Goal: Information Seeking & Learning: Learn about a topic

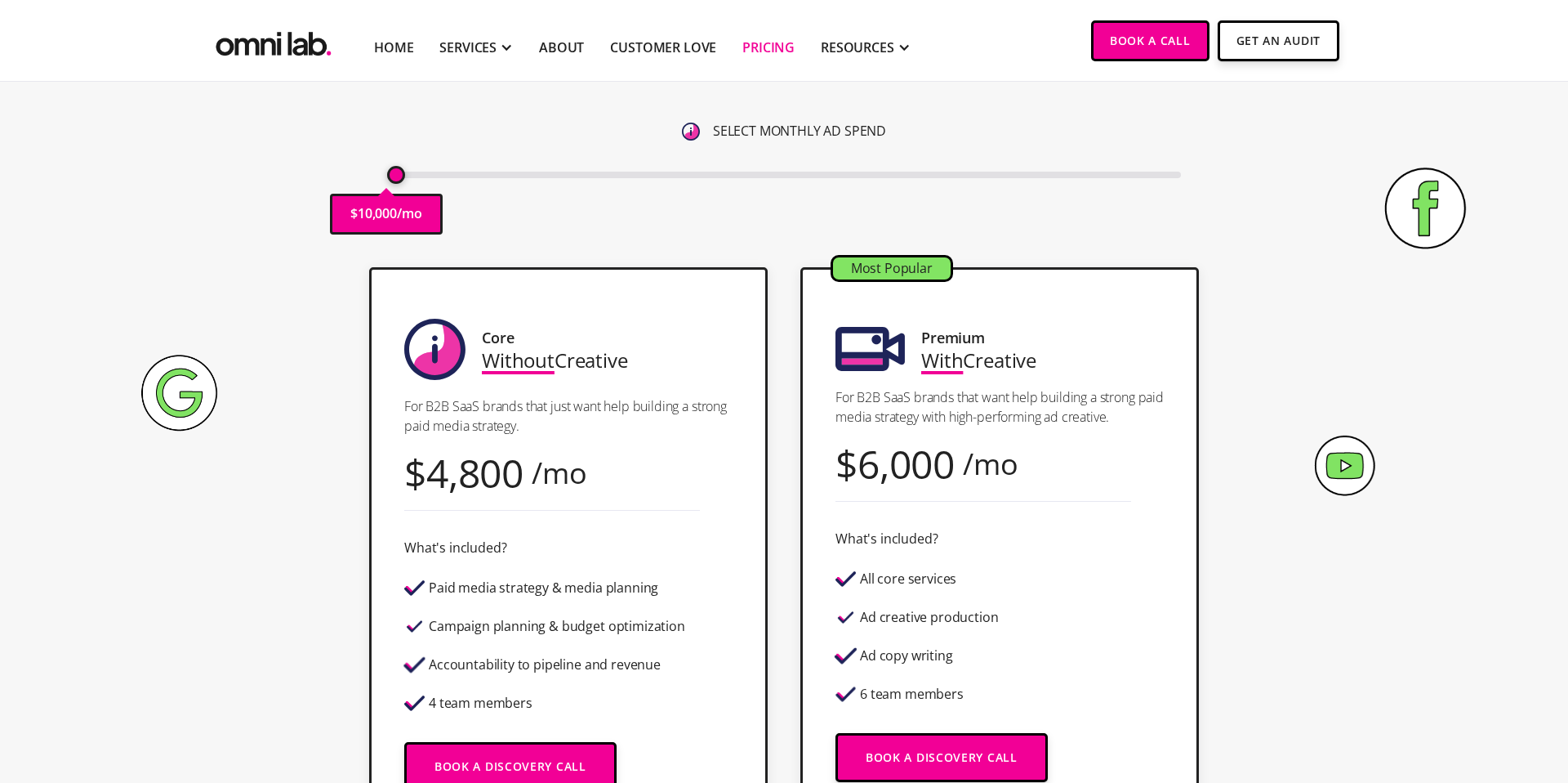
scroll to position [240, 0]
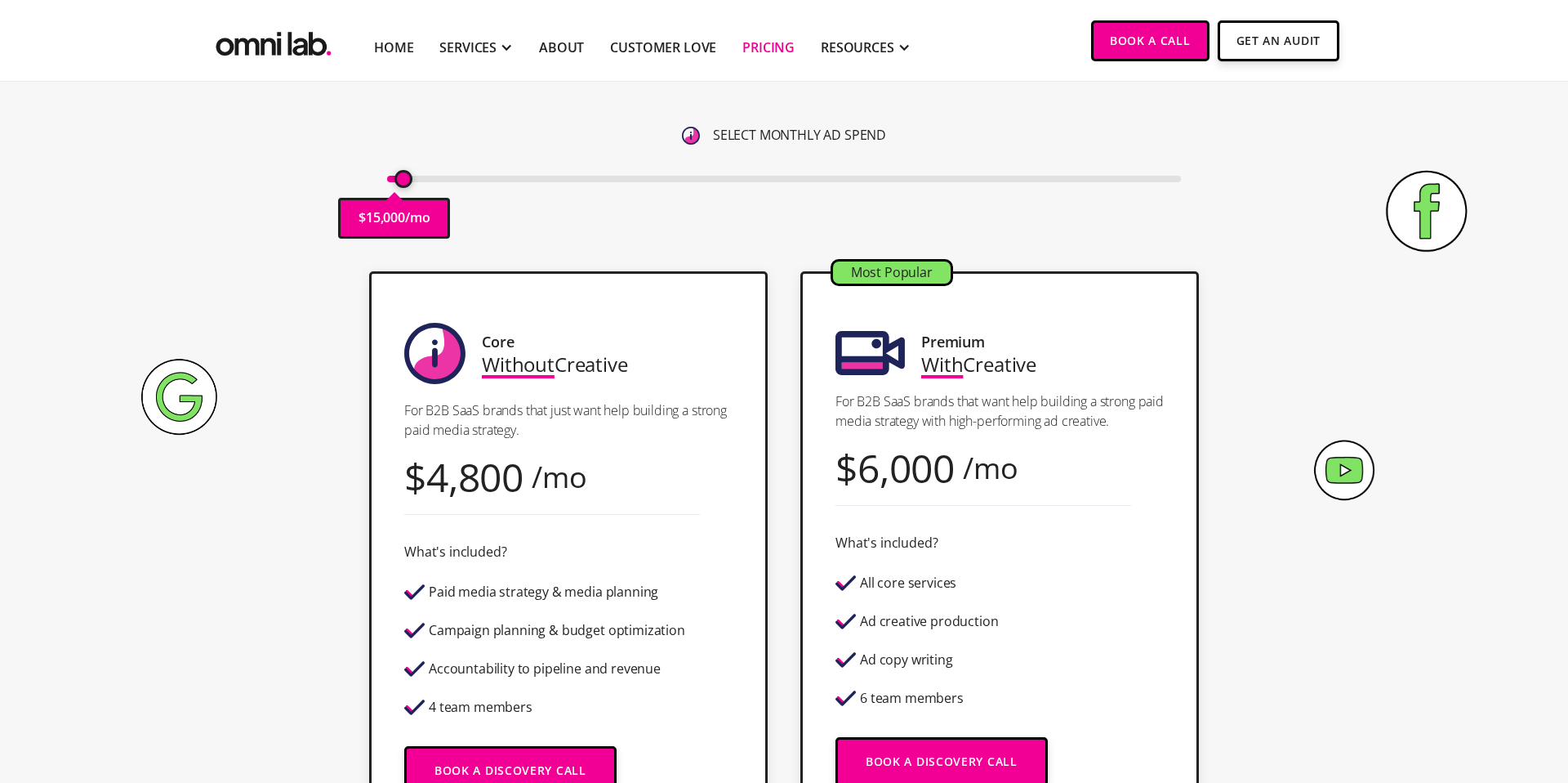
click at [401, 182] on input "range" at bounding box center [784, 178] width 794 height 6
drag, startPoint x: 401, startPoint y: 187, endPoint x: 411, endPoint y: 187, distance: 10.0
click at [411, 187] on div "$ 15,000 /mo" at bounding box center [784, 177] width 794 height 22
drag, startPoint x: 399, startPoint y: 182, endPoint x: 413, endPoint y: 186, distance: 14.6
click at [413, 182] on input "range" at bounding box center [784, 178] width 794 height 6
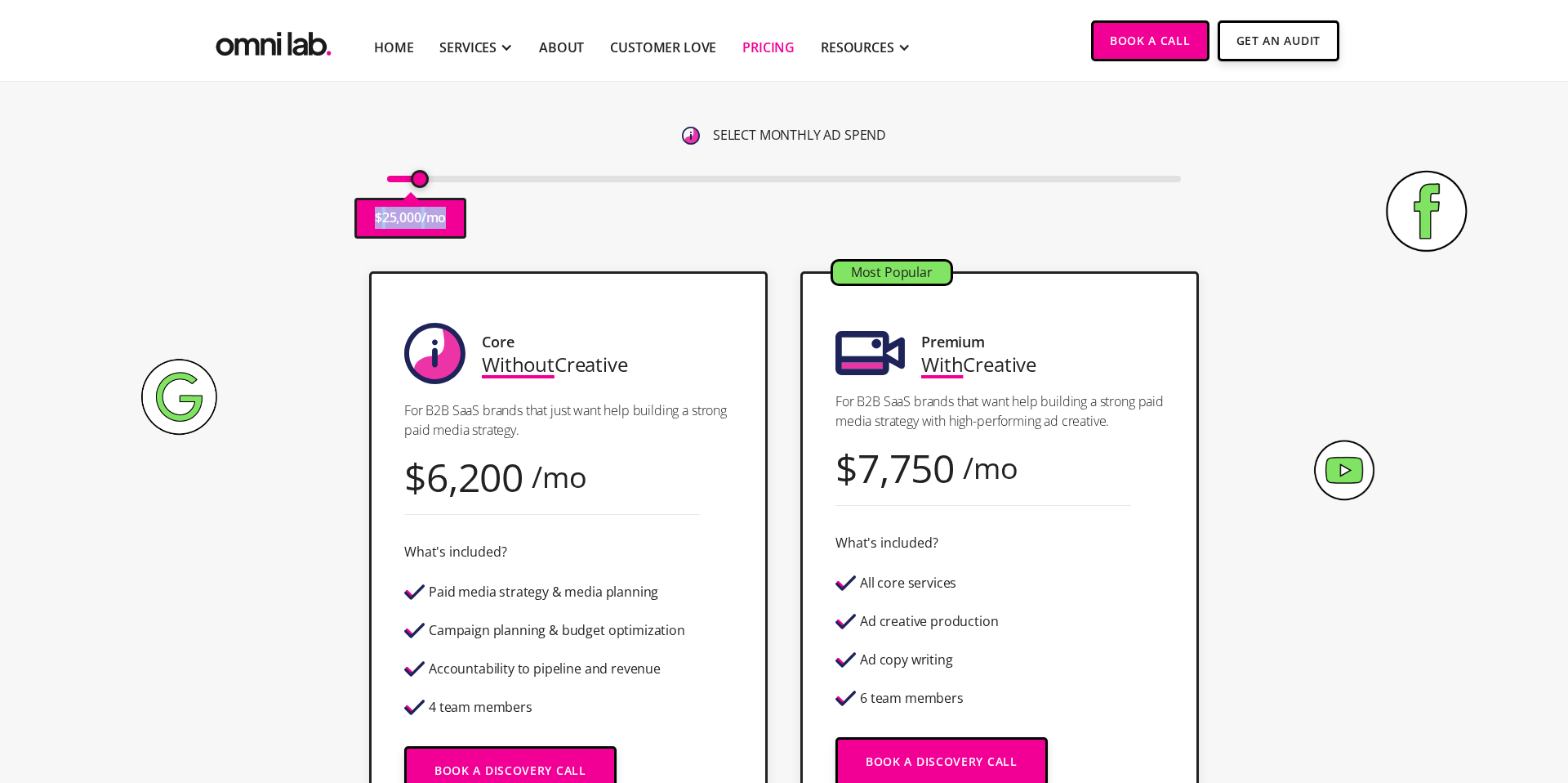
click at [416, 182] on input "range" at bounding box center [784, 178] width 794 height 6
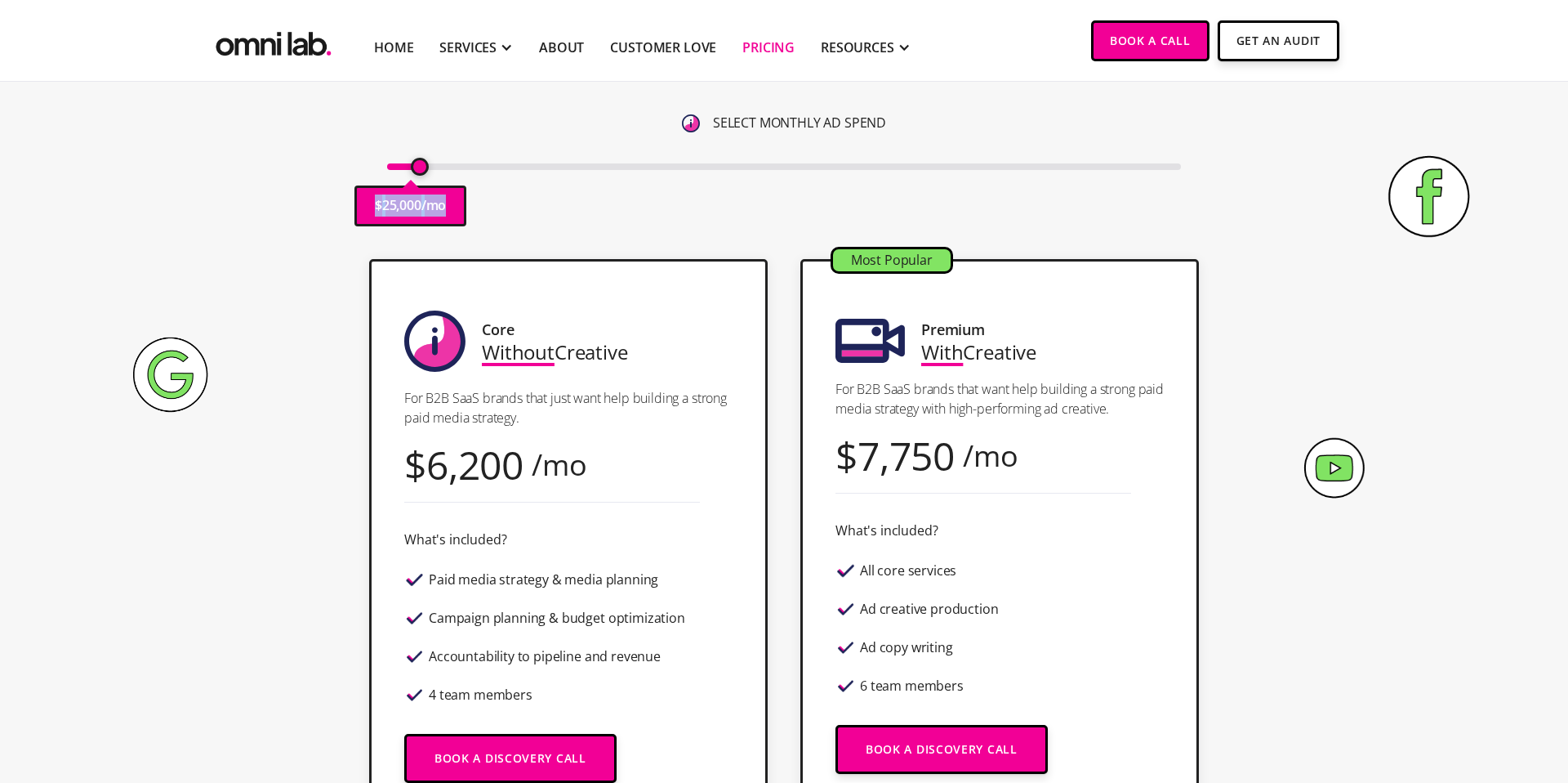
scroll to position [199, 0]
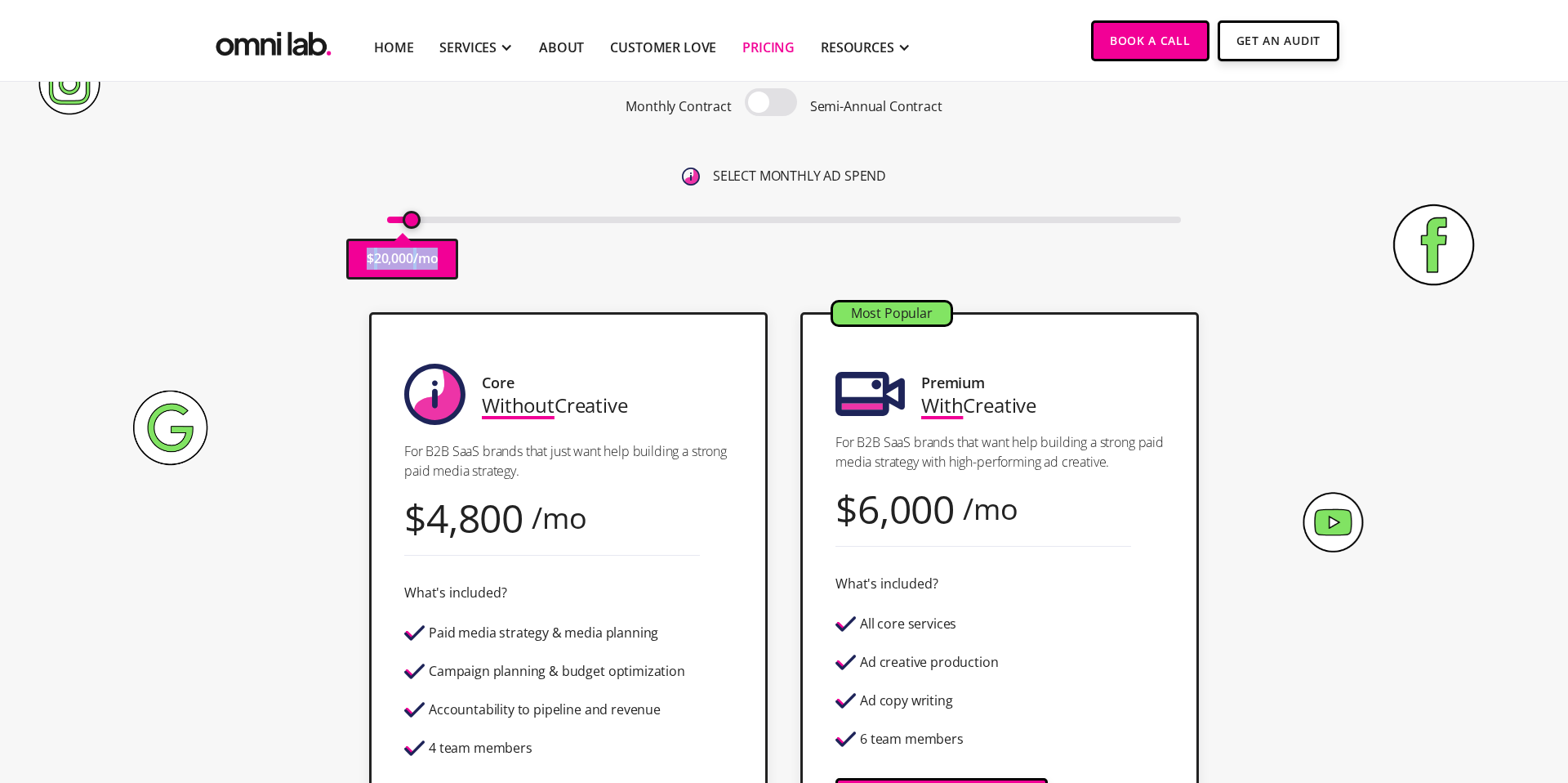
drag, startPoint x: 421, startPoint y: 225, endPoint x: 411, endPoint y: 224, distance: 10.0
type input "20000"
click at [411, 223] on input "range" at bounding box center [784, 219] width 794 height 6
click at [770, 100] on span at bounding box center [770, 102] width 52 height 28
click at [771, 104] on input "checkbox" at bounding box center [771, 104] width 0 height 0
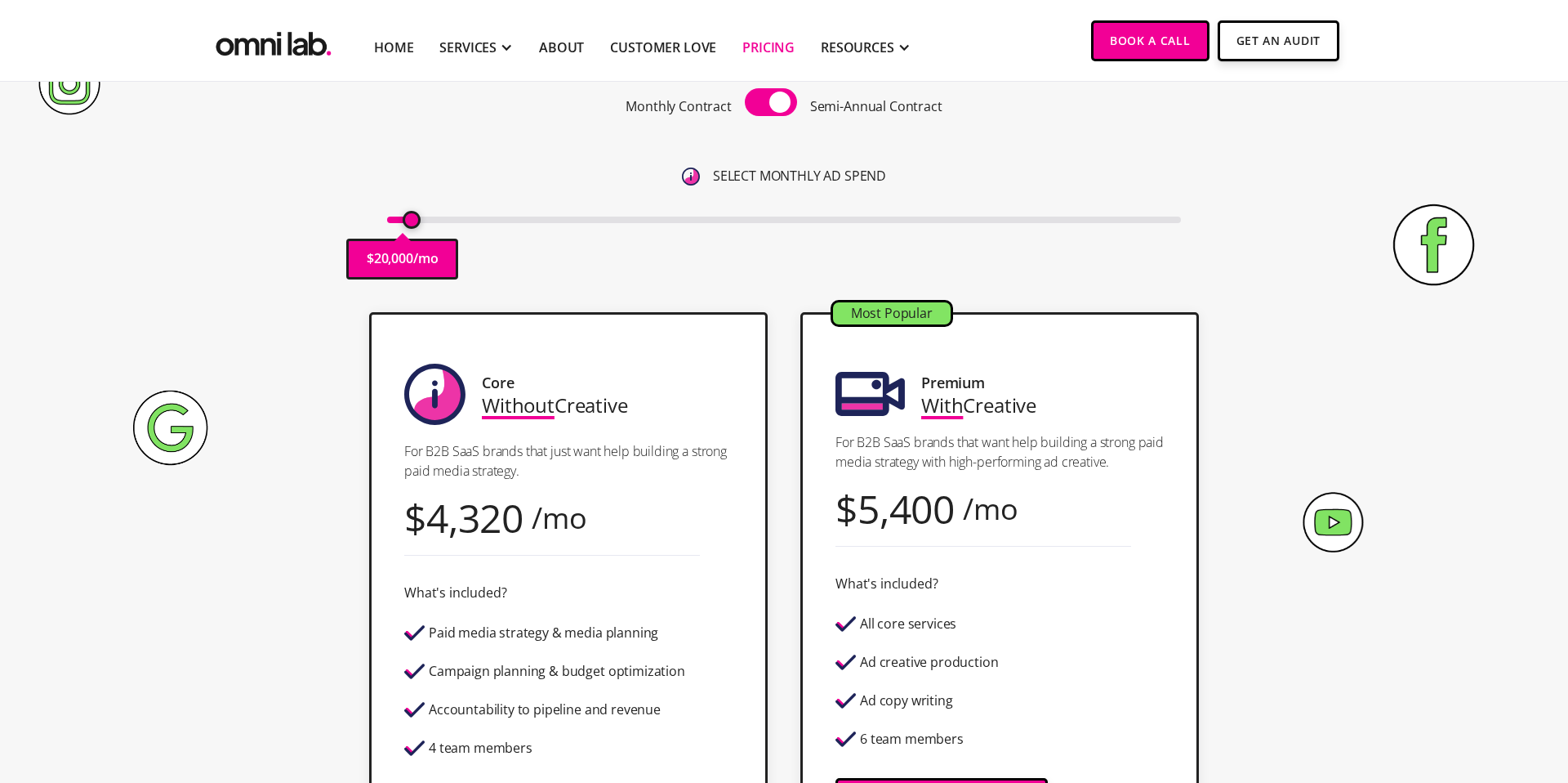
click at [770, 100] on span at bounding box center [770, 102] width 52 height 28
click at [771, 104] on input "checkbox" at bounding box center [771, 104] width 0 height 0
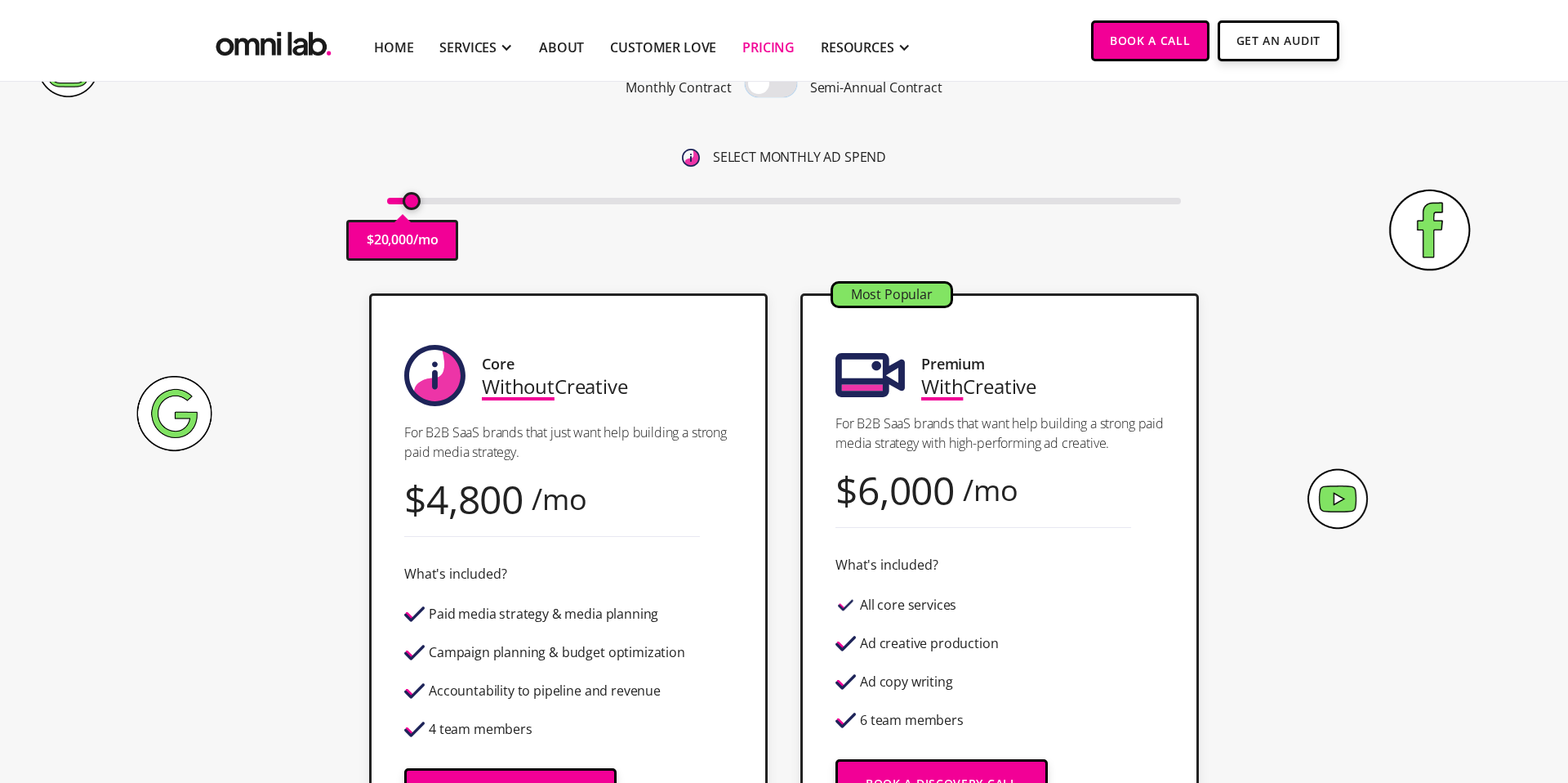
scroll to position [214, 0]
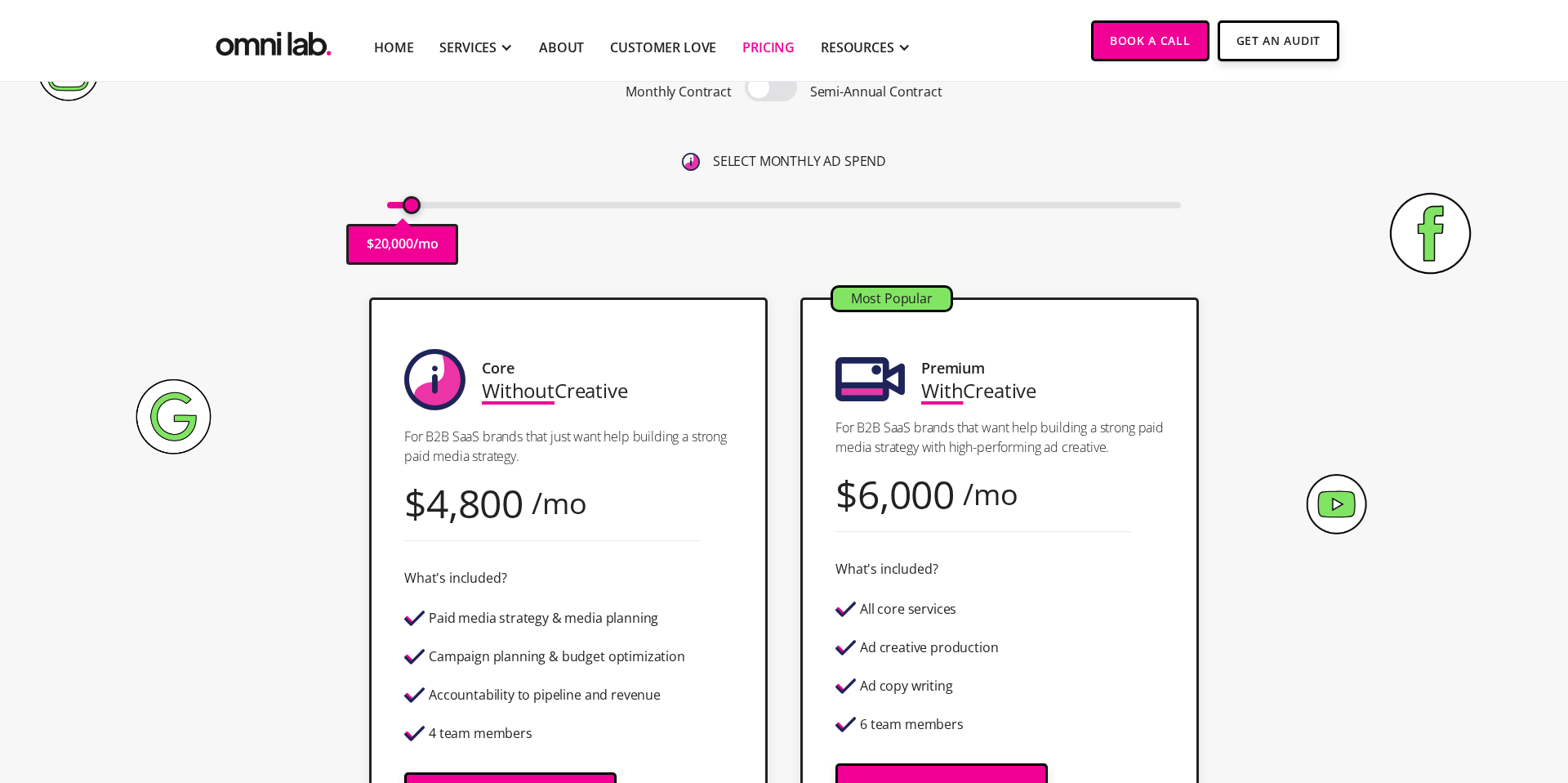
click at [416, 206] on input "range" at bounding box center [784, 204] width 794 height 6
